Goal: Information Seeking & Learning: Find specific fact

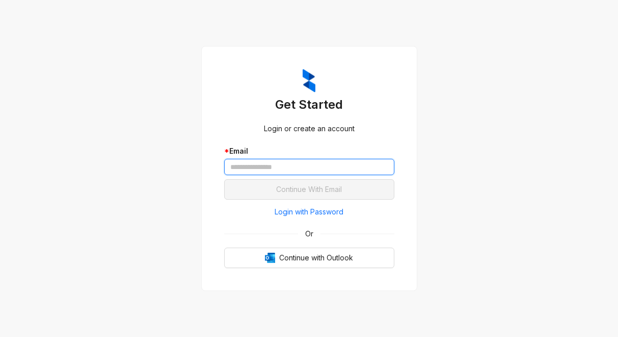
click at [265, 159] on input "text" at bounding box center [309, 167] width 170 height 16
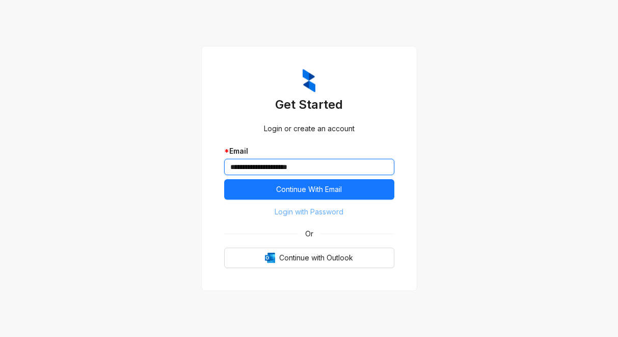
type input "**********"
click at [293, 211] on span "Login with Password" at bounding box center [309, 211] width 69 height 11
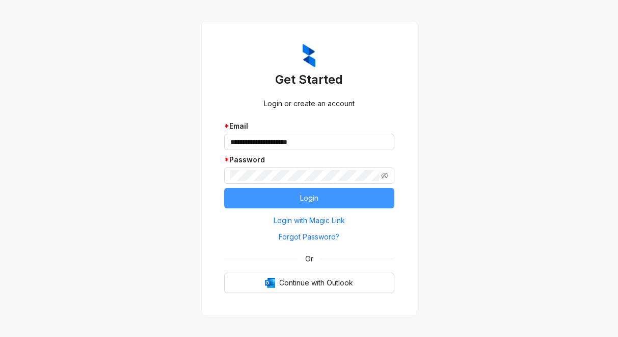
click at [263, 204] on button "Login" at bounding box center [309, 198] width 170 height 20
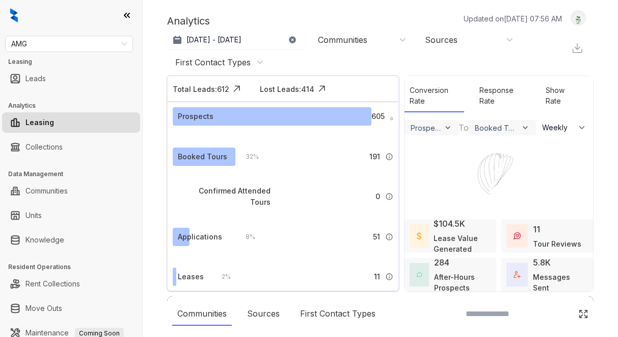
select select "******"
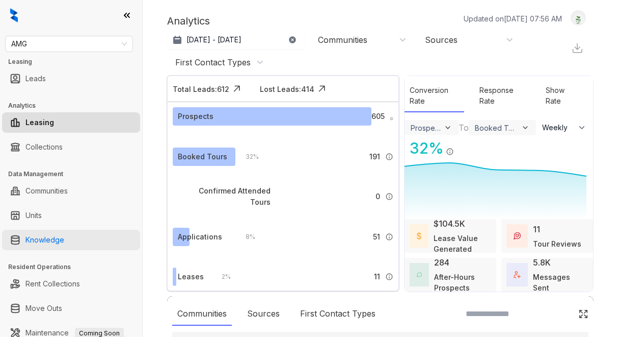
click at [27, 244] on link "Knowledge" at bounding box center [44, 239] width 39 height 20
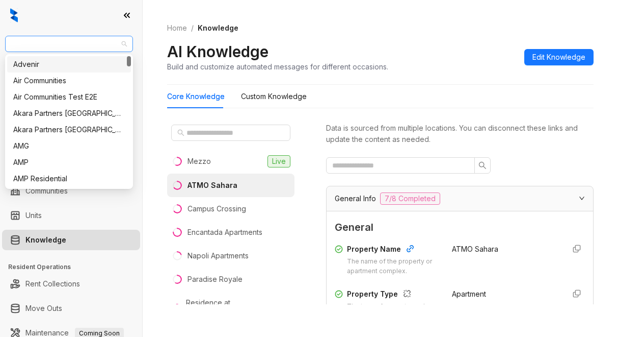
click at [55, 47] on span "AMG" at bounding box center [69, 43] width 116 height 15
click at [57, 83] on div "Air Communities" at bounding box center [69, 80] width 112 height 11
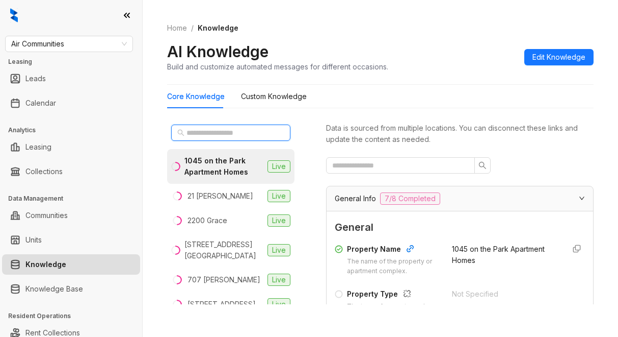
click at [212, 134] on input "text" at bounding box center [232, 132] width 90 height 11
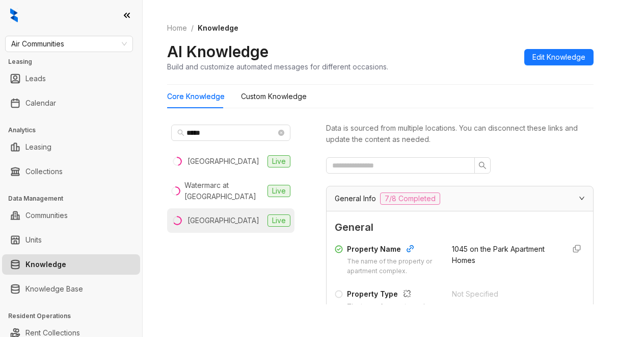
click at [239, 221] on div "[GEOGRAPHIC_DATA]" at bounding box center [224, 220] width 72 height 11
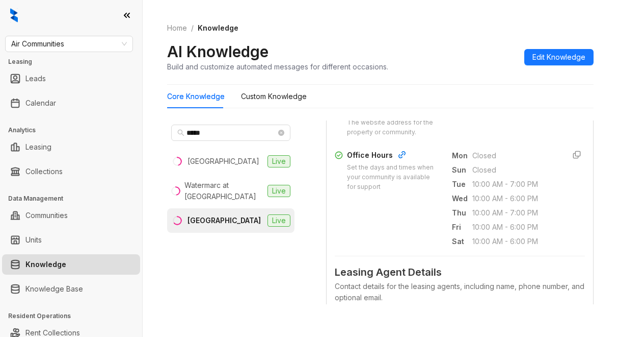
scroll to position [408, 0]
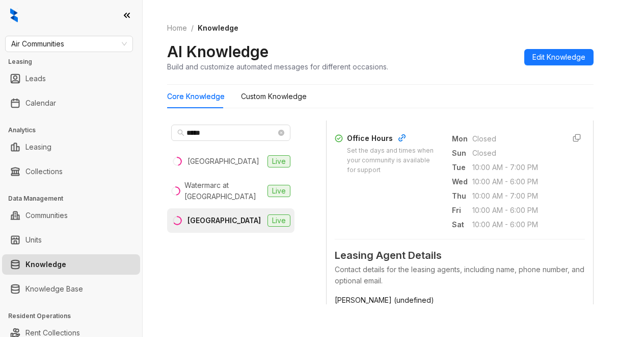
click at [451, 56] on div "AI Knowledge Build and customize automated messages for different occasions. Ed…" at bounding box center [380, 57] width 427 height 30
drag, startPoint x: 212, startPoint y: 132, endPoint x: 180, endPoint y: 131, distance: 32.2
click at [180, 131] on span "*****" at bounding box center [230, 132] width 119 height 16
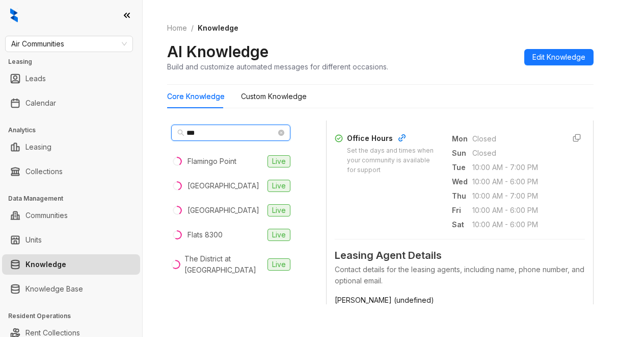
type input "***"
click at [158, 242] on div "Home / Knowledge AI Knowledge Build and customize automated messages for differ…" at bounding box center [381, 168] width 476 height 337
drag, startPoint x: 363, startPoint y: 210, endPoint x: 375, endPoint y: 209, distance: 12.3
click at [363, 211] on div "Office Hours Set the days and times when your community is available for suppor…" at bounding box center [460, 182] width 250 height 98
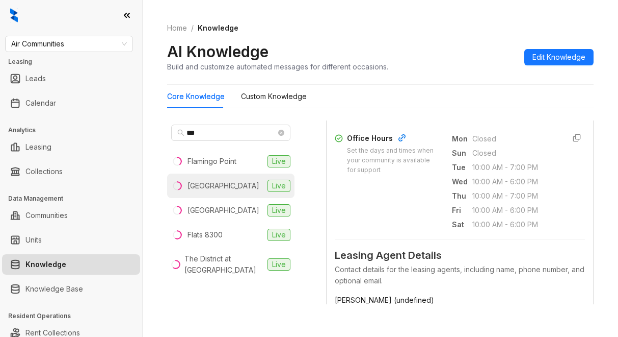
click at [231, 187] on div "[GEOGRAPHIC_DATA]" at bounding box center [224, 185] width 72 height 11
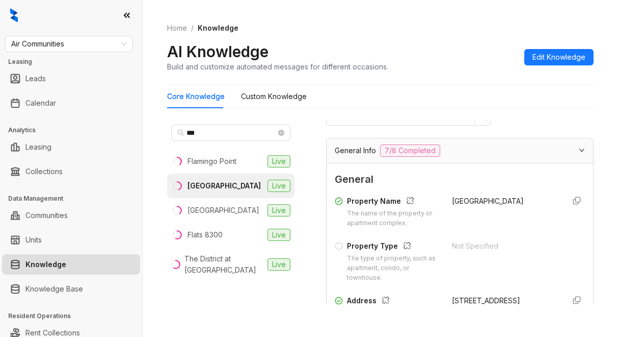
scroll to position [204, 0]
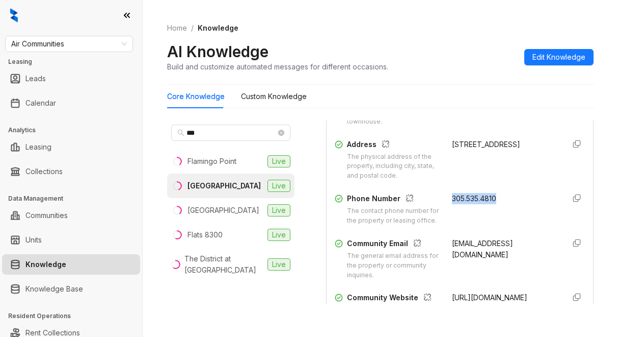
drag, startPoint x: 441, startPoint y: 195, endPoint x: 498, endPoint y: 200, distance: 57.3
click at [498, 200] on div "Phone Number The contact phone number for the property or leasing office. 305.5…" at bounding box center [460, 209] width 250 height 33
copy span "305.535.4810"
